Goal: Check status: Check status

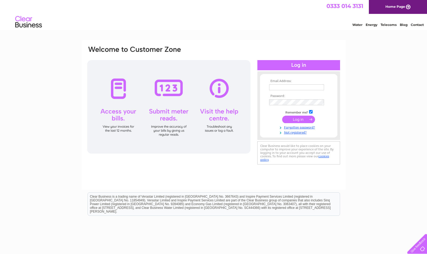
type input "george.gilpin@brewin.co.uk"
click at [298, 120] on input "submit" at bounding box center [298, 119] width 33 height 7
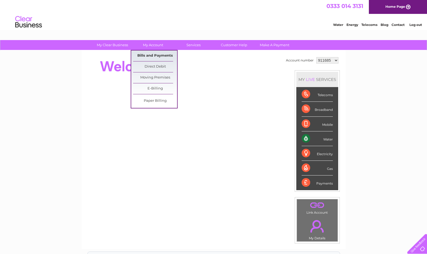
click at [148, 55] on link "Bills and Payments" at bounding box center [155, 55] width 44 height 11
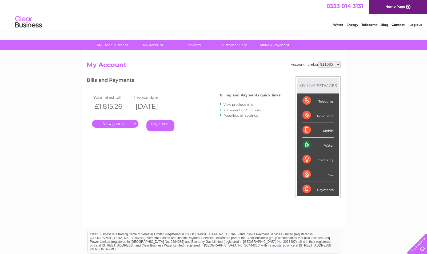
click at [232, 111] on link "Statement of Accounts" at bounding box center [242, 110] width 37 height 4
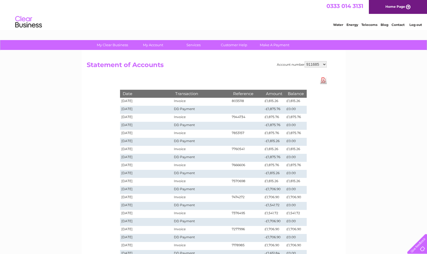
click at [325, 64] on select "911685 957568 1122694" at bounding box center [316, 64] width 22 height 6
select select "957568"
click at [305, 61] on select "911685 957568 1122694" at bounding box center [316, 64] width 22 height 6
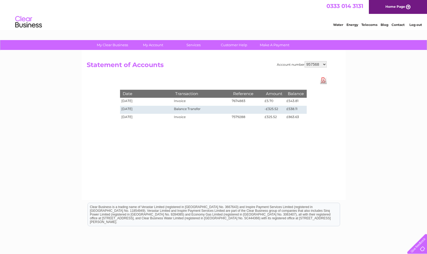
click at [324, 64] on select "911685 957568 1122694" at bounding box center [316, 64] width 22 height 6
select select "1122694"
click at [305, 61] on select "911685 957568 1122694" at bounding box center [316, 64] width 22 height 6
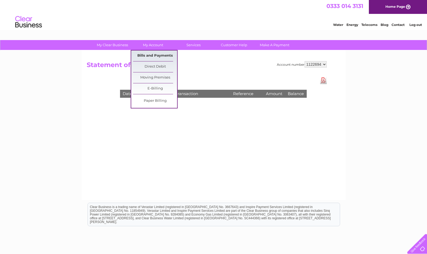
click at [148, 56] on link "Bills and Payments" at bounding box center [155, 55] width 44 height 11
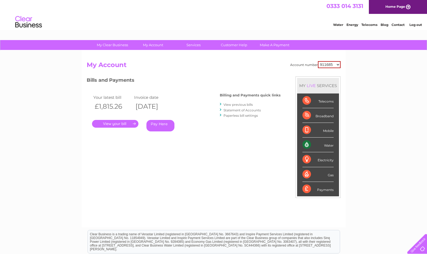
click at [116, 123] on link "." at bounding box center [115, 124] width 46 height 8
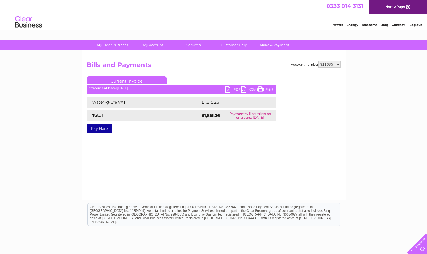
click at [395, 111] on div "My Clear Business Login Details My Details My Preferences Link Account My Accou…" at bounding box center [213, 165] width 427 height 251
